Goal: Task Accomplishment & Management: Use online tool/utility

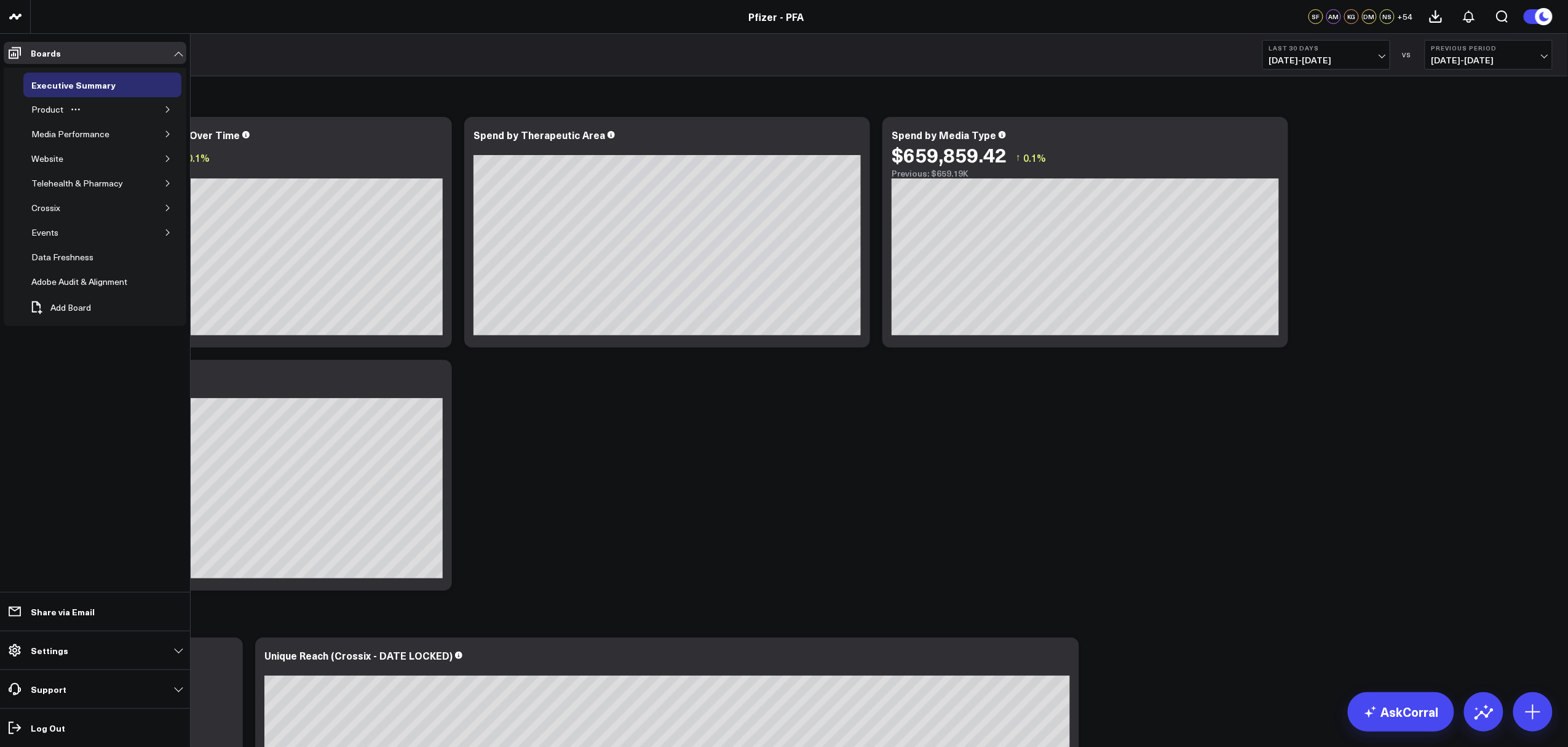
click at [164, 111] on icon "button" at bounding box center [168, 110] width 7 height 7
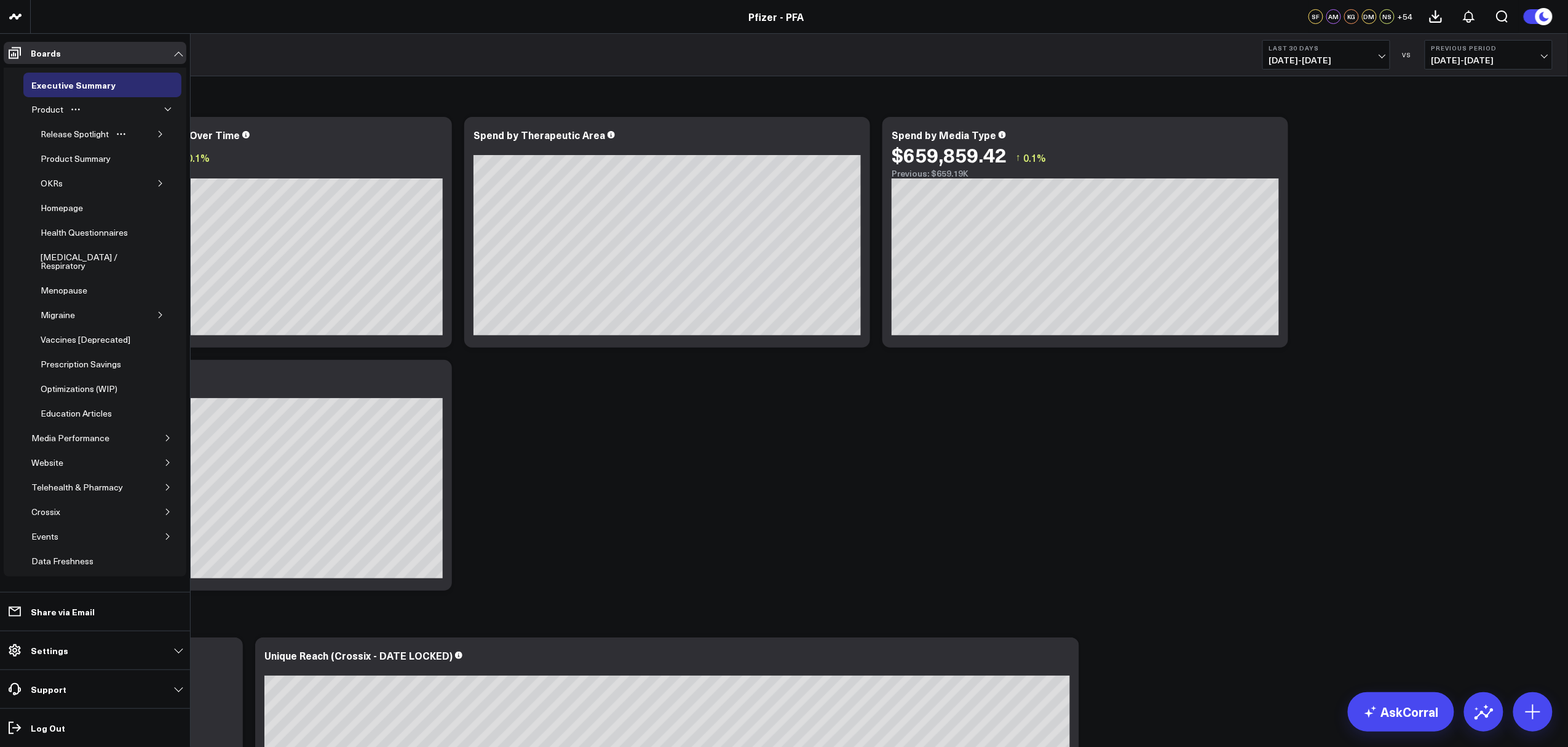
click at [157, 138] on icon "button" at bounding box center [160, 134] width 7 height 7
click at [82, 184] on div "5.0 ATTR-CM" at bounding box center [86, 192] width 60 height 15
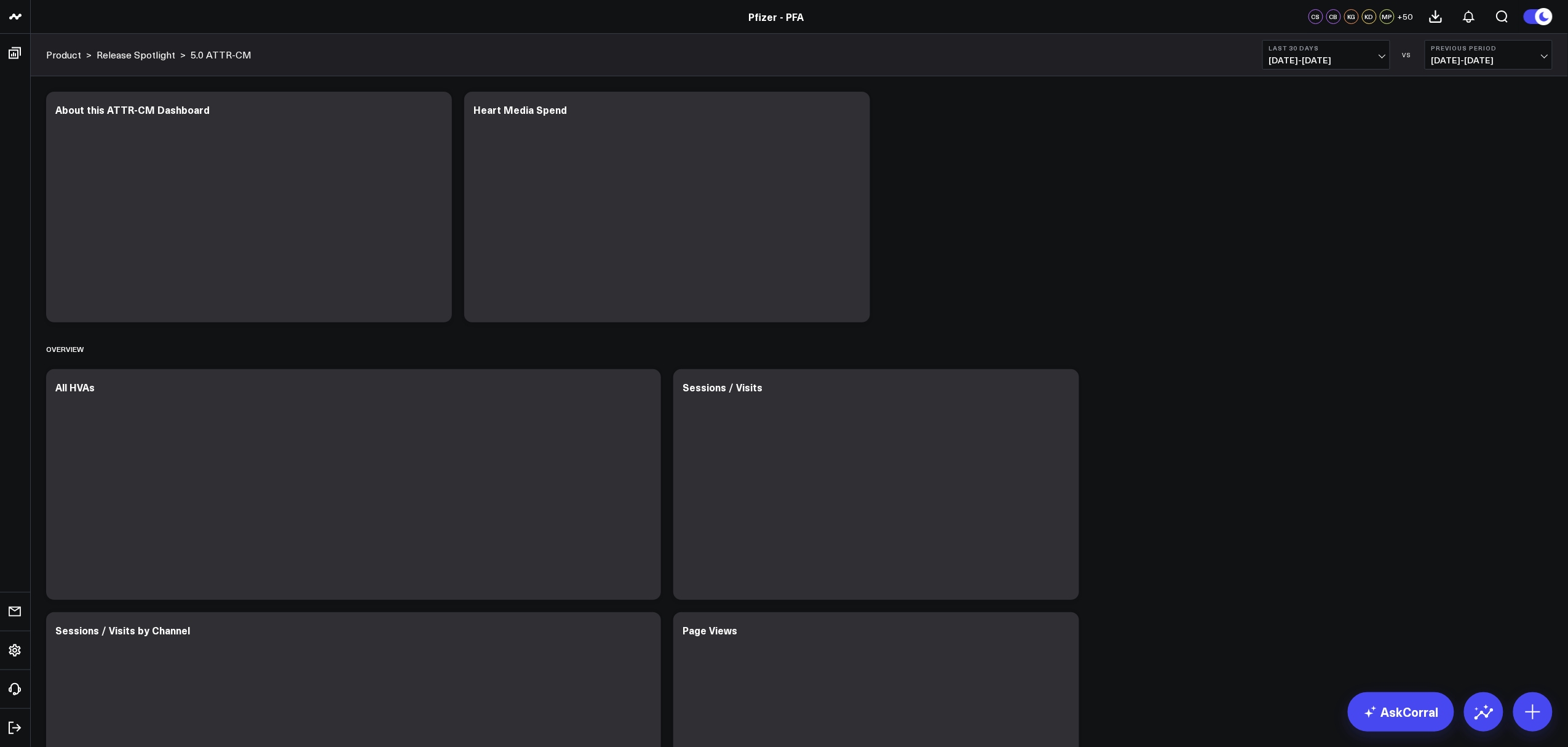
click at [1370, 57] on span "[DATE] - [DATE]" at bounding box center [1326, 60] width 115 height 10
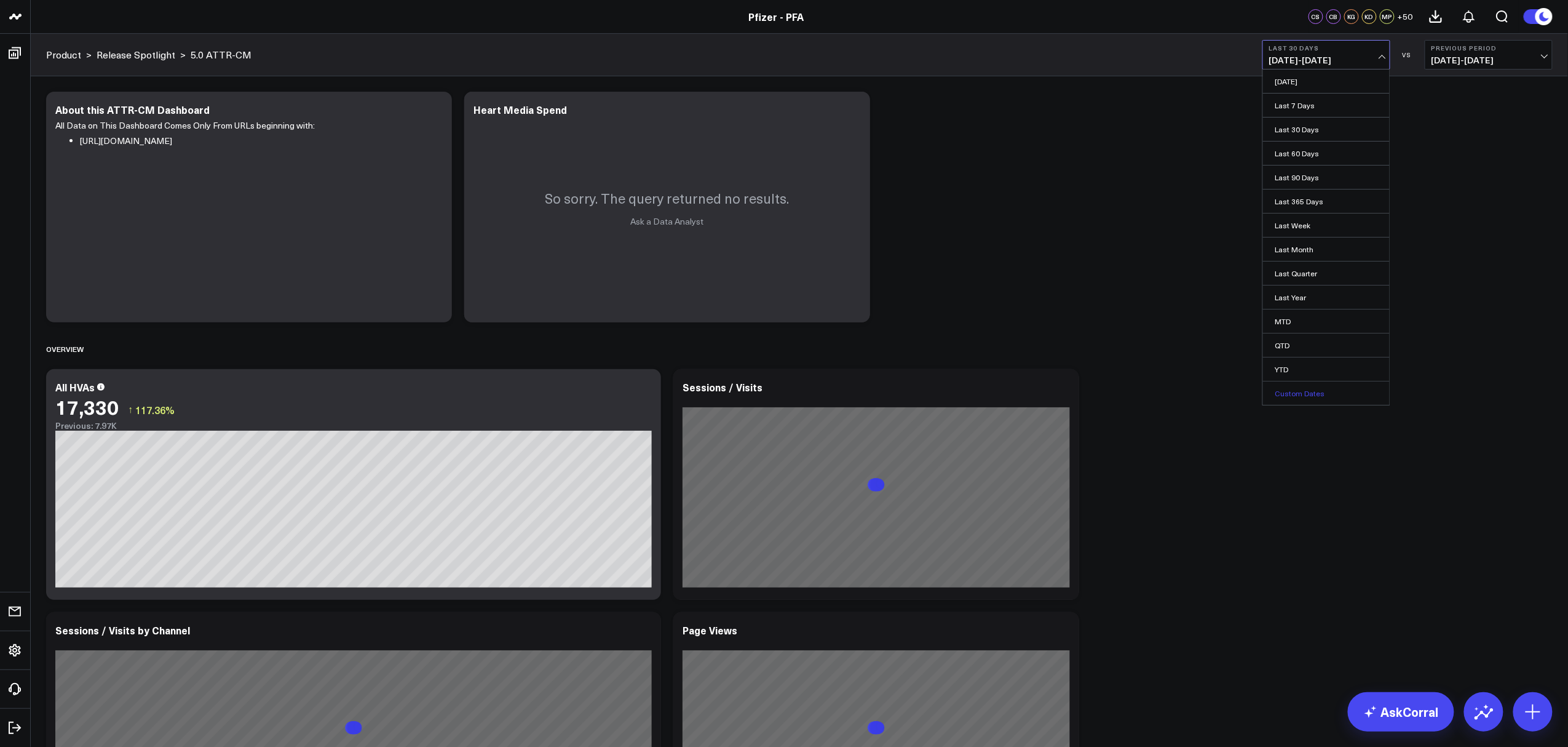
click at [1299, 394] on link "Custom Dates" at bounding box center [1326, 392] width 127 height 23
select select "9"
select select "2025"
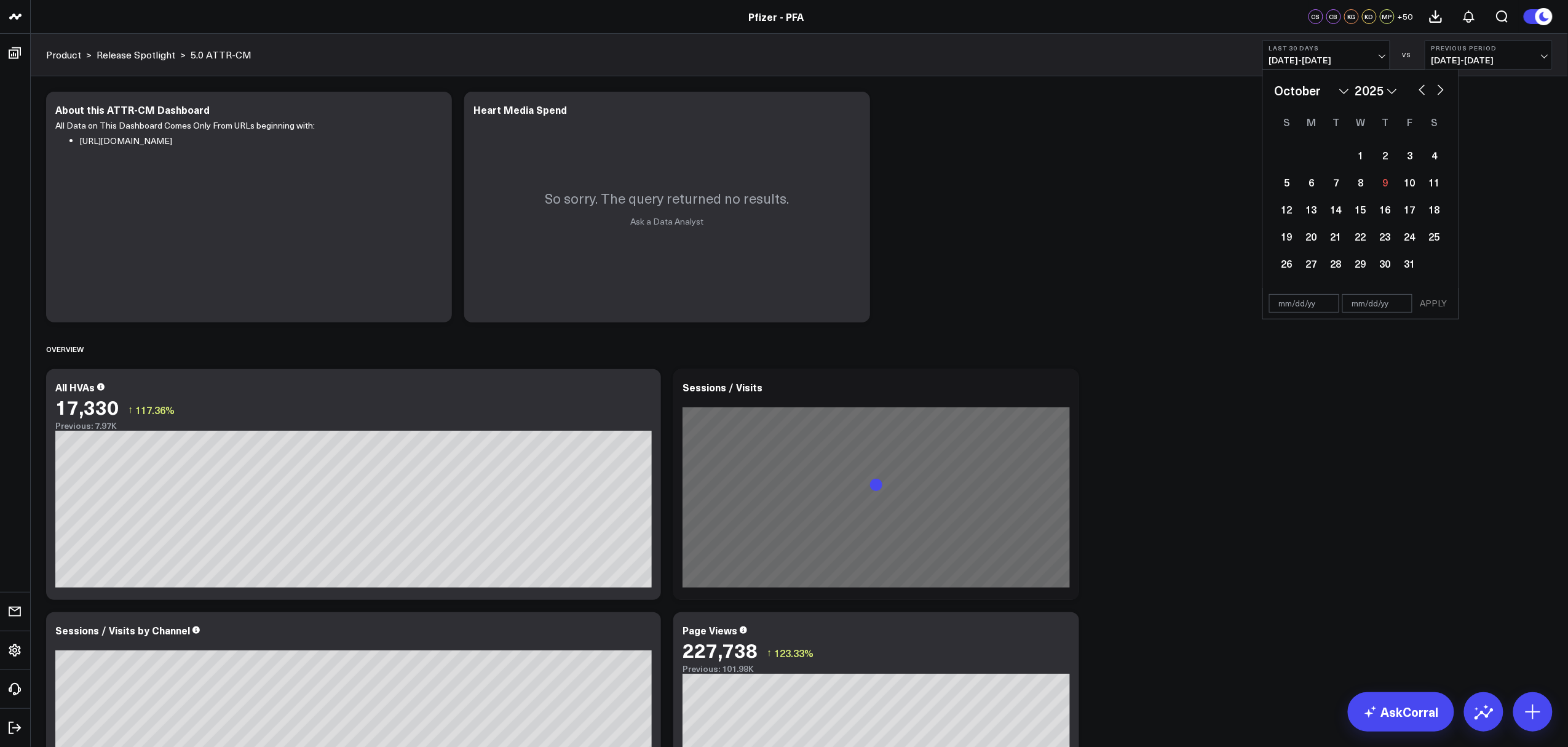
click at [1422, 87] on button "button" at bounding box center [1422, 88] width 12 height 15
select select "7"
select select "2025"
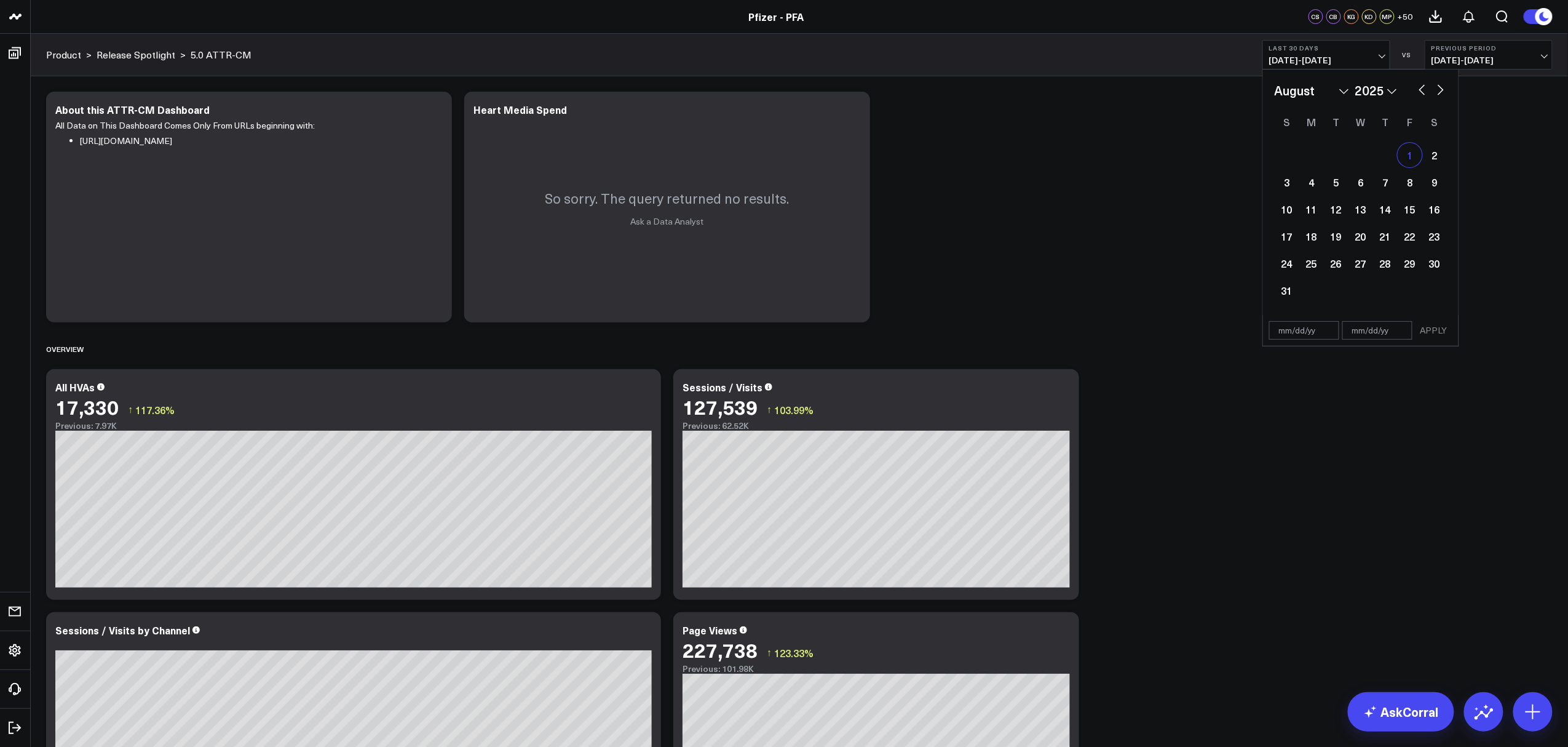
click at [1408, 153] on div "1" at bounding box center [1410, 155] width 24 height 24
type input "[DATE]"
select select "7"
select select "2025"
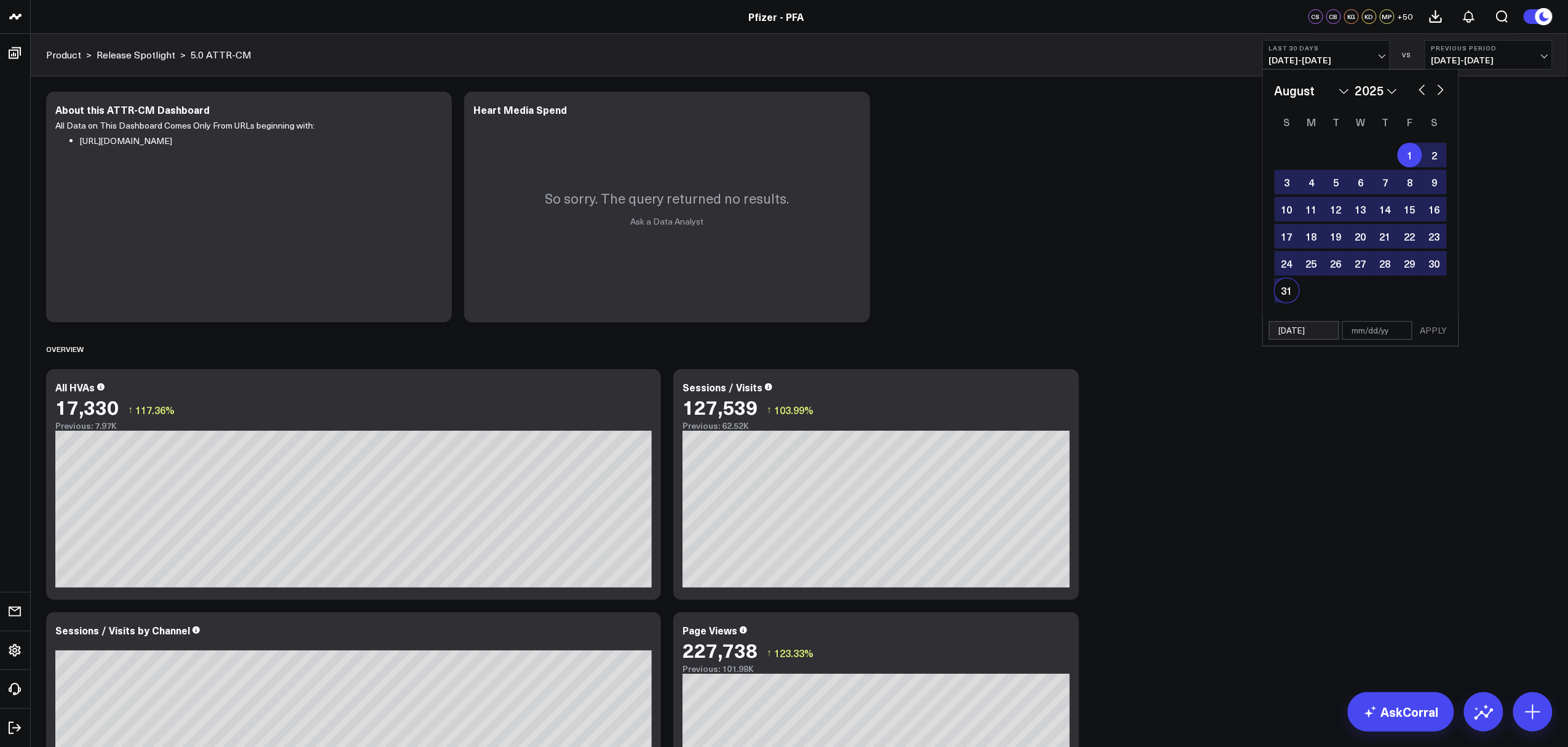
click at [1285, 296] on div "31" at bounding box center [1287, 290] width 24 height 24
type input "[DATE]"
select select "7"
select select "2025"
click at [1434, 333] on button "APPLY" at bounding box center [1434, 331] width 37 height 19
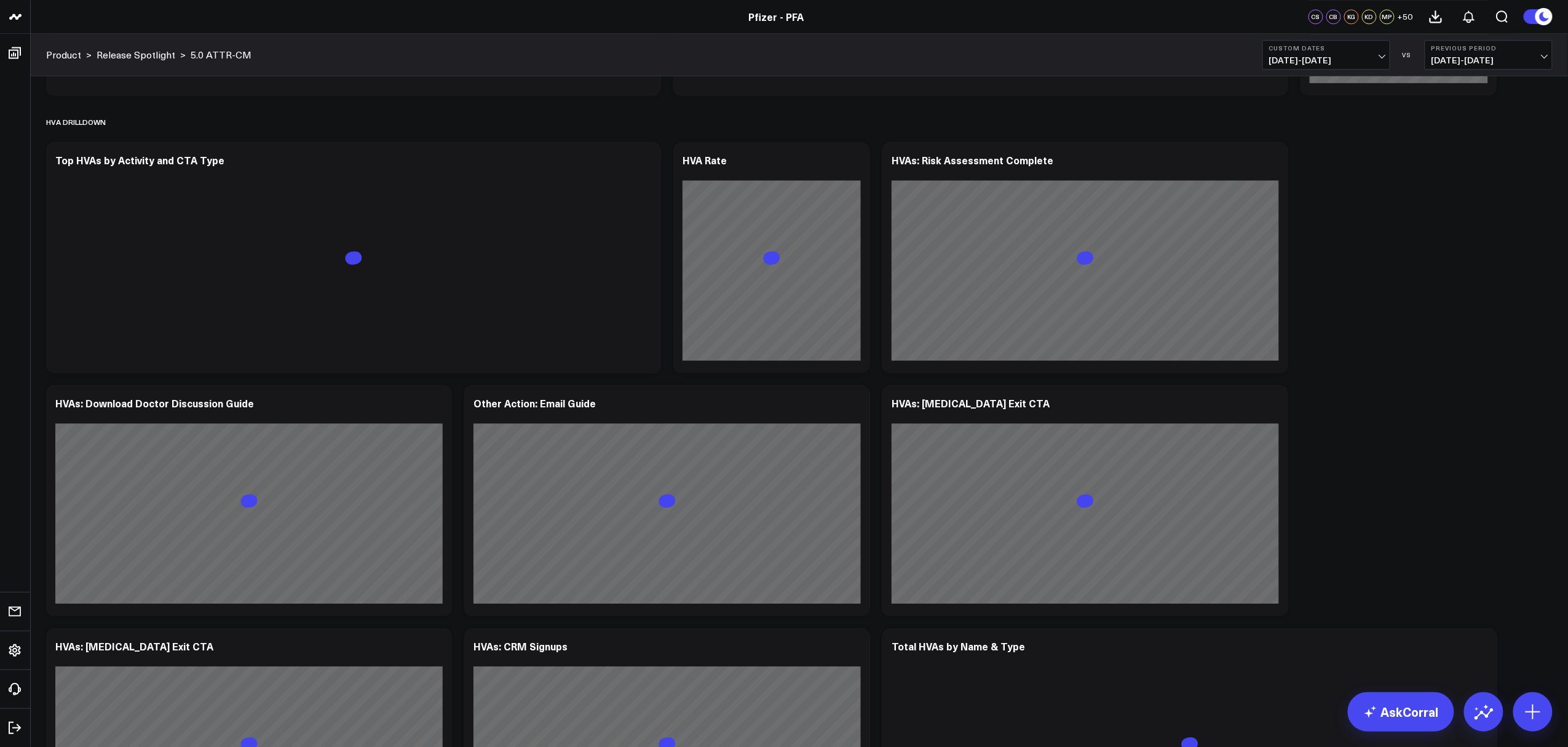
scroll to position [1640, 0]
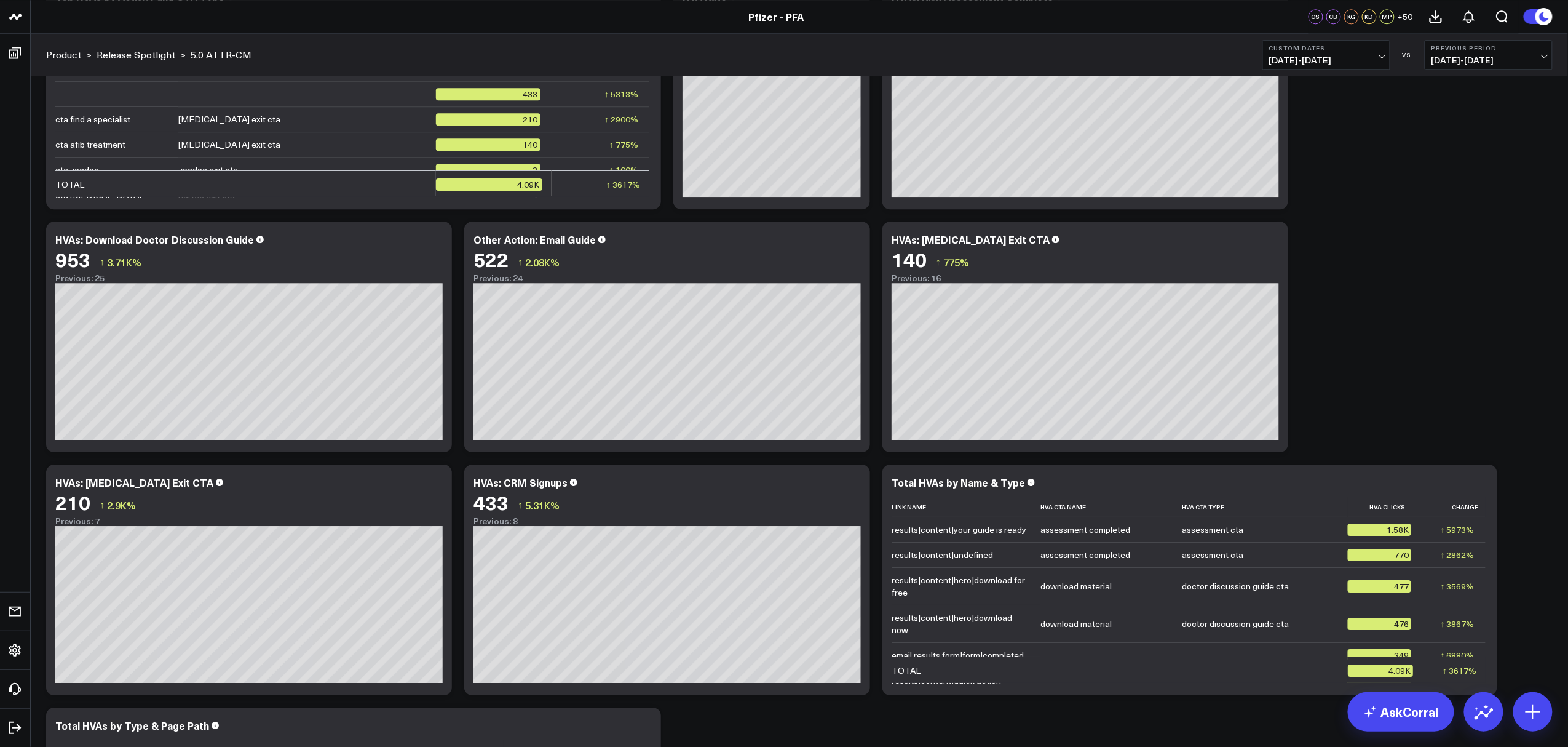
click at [1383, 55] on span "[DATE] - [DATE]" at bounding box center [1326, 60] width 115 height 10
click at [1484, 304] on div "Modify via AI Copy link to widget Ask support Remove Create linked copy Executi…" at bounding box center [799, 215] width 1519 height 3539
click at [1384, 300] on div "Modify via AI Copy link to widget Ask support Remove Create linked copy Executi…" at bounding box center [799, 215] width 1519 height 3539
